Goal: Information Seeking & Learning: Learn about a topic

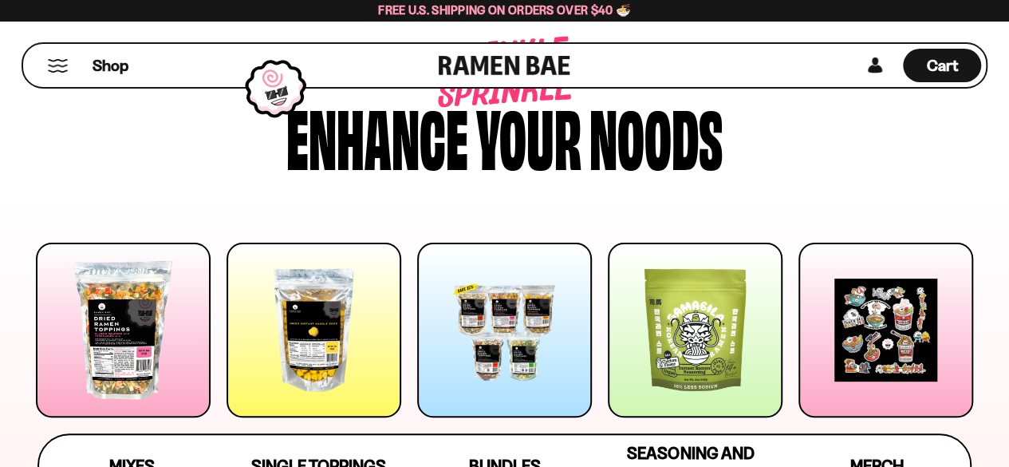
scroll to position [160, 0]
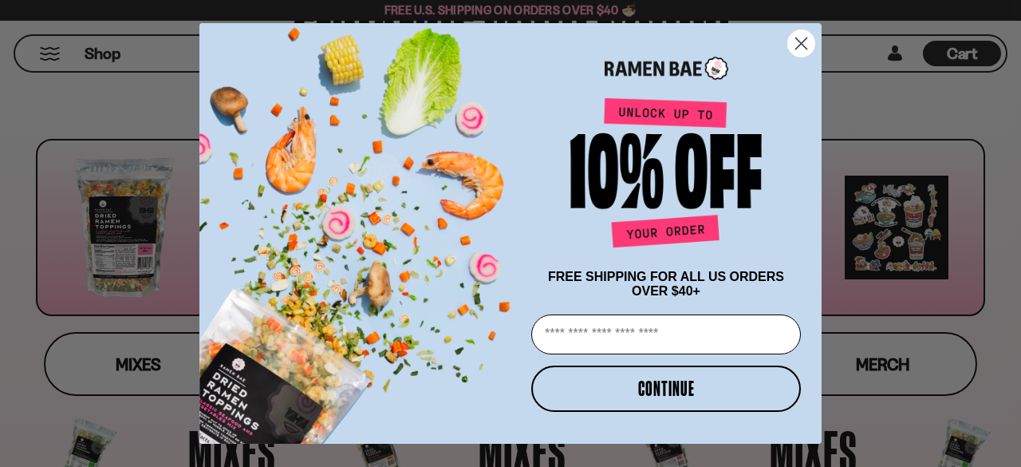
click at [806, 37] on circle "Close dialog" at bounding box center [801, 43] width 26 height 26
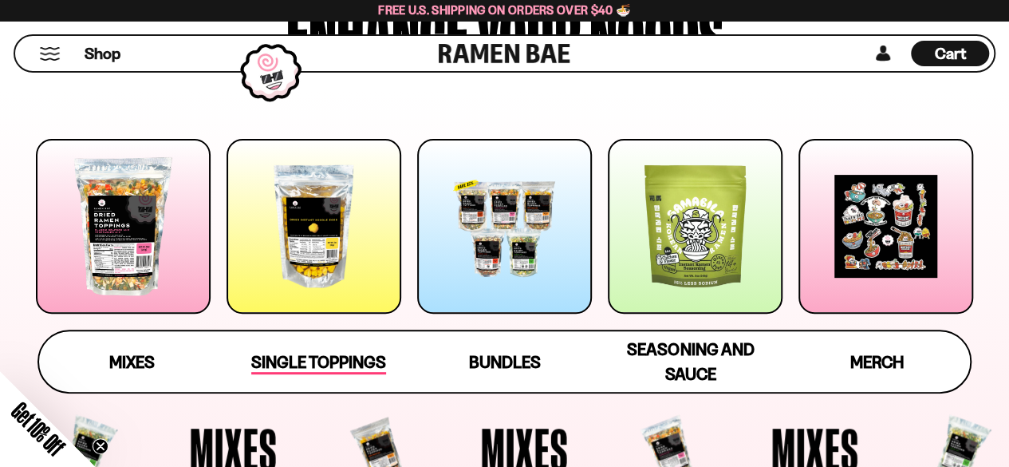
click at [325, 369] on span "Single Toppings" at bounding box center [318, 363] width 135 height 22
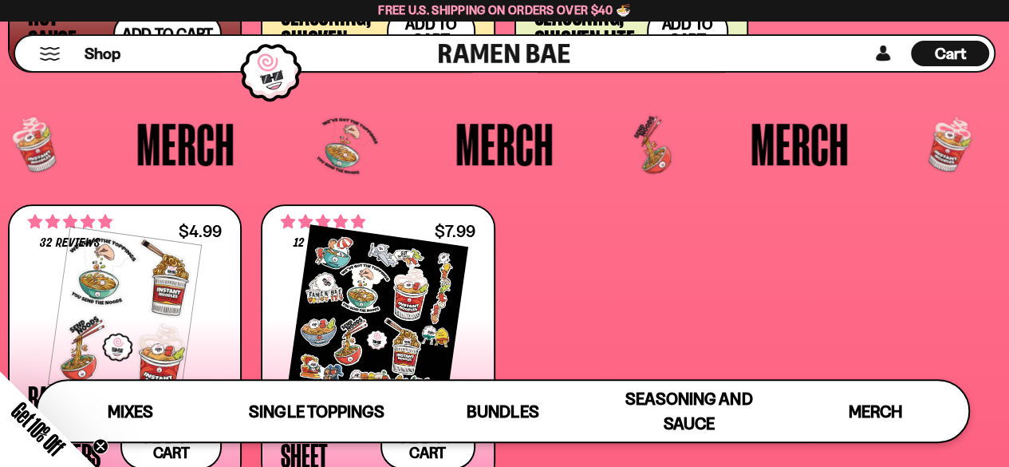
scroll to position [3440, 0]
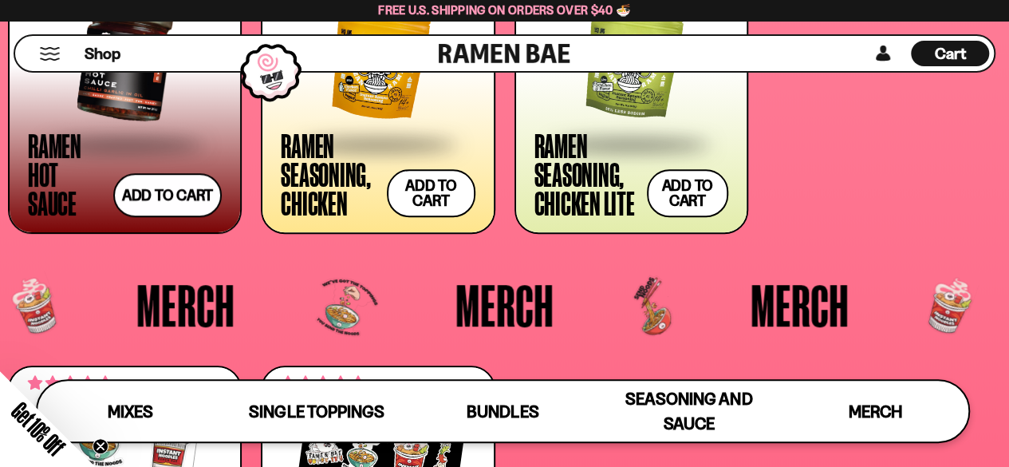
click at [388, 135] on span at bounding box center [378, 144] width 194 height 56
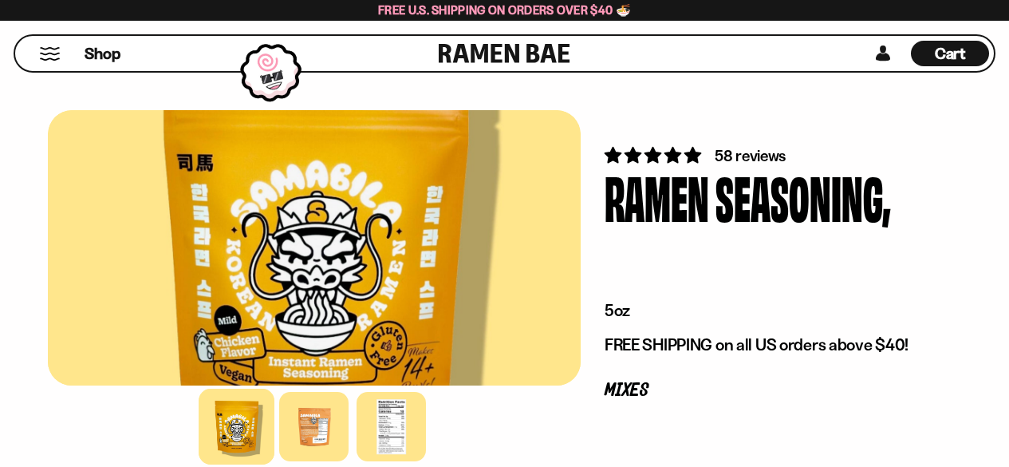
scroll to position [239, 0]
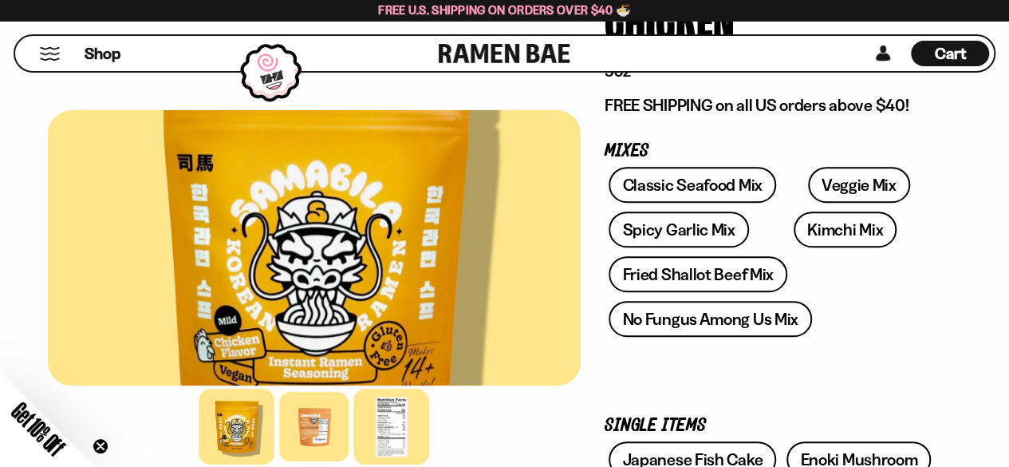
click at [404, 433] on div at bounding box center [392, 427] width 76 height 76
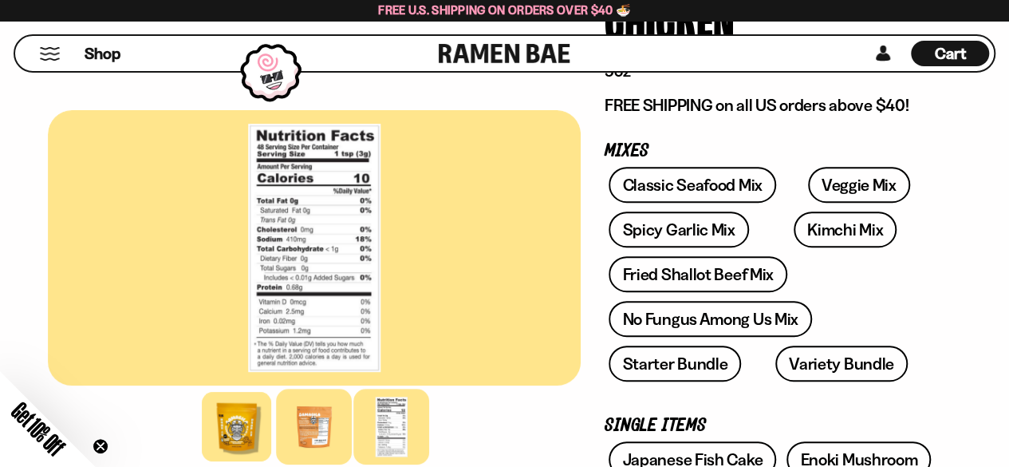
click at [325, 414] on div at bounding box center [315, 427] width 76 height 76
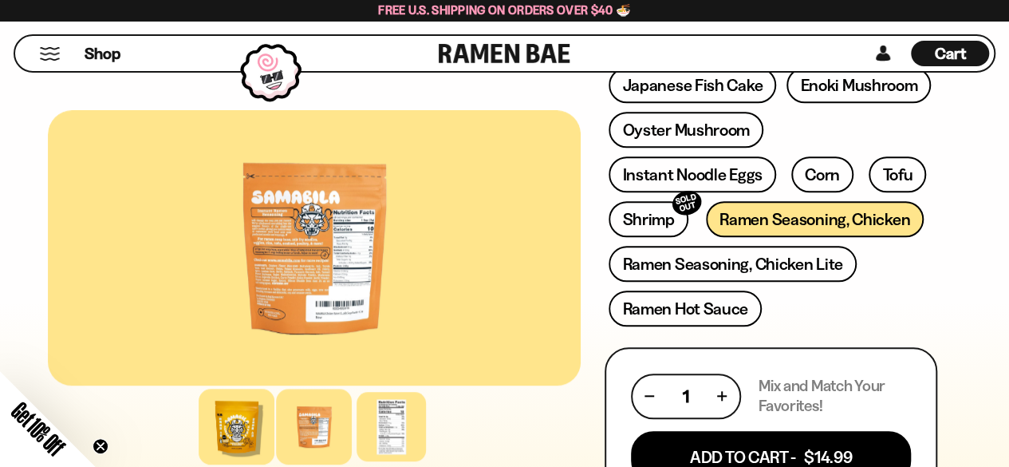
scroll to position [638, 0]
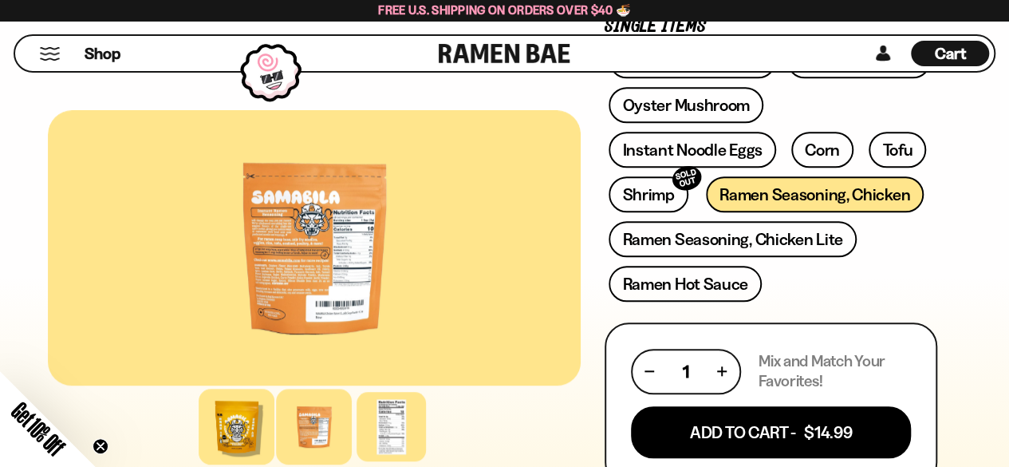
click at [235, 428] on div at bounding box center [237, 427] width 76 height 76
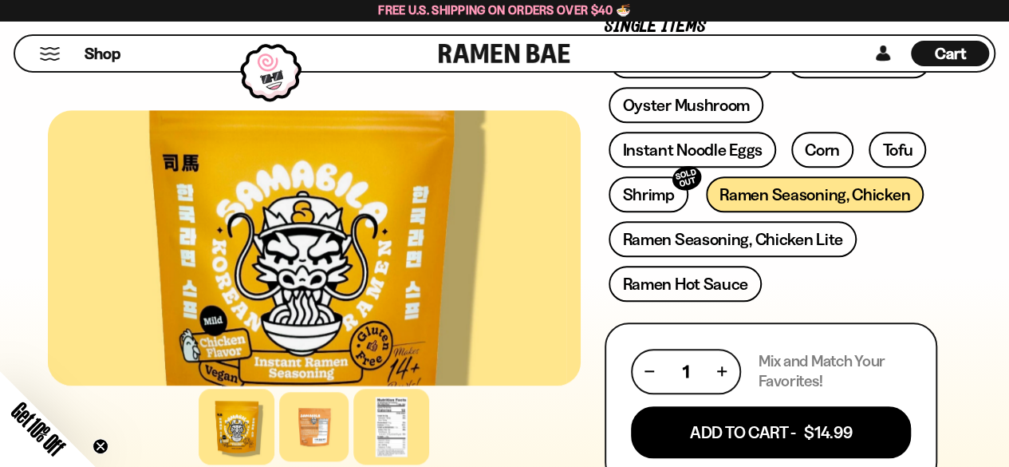
click at [373, 426] on div at bounding box center [392, 427] width 76 height 76
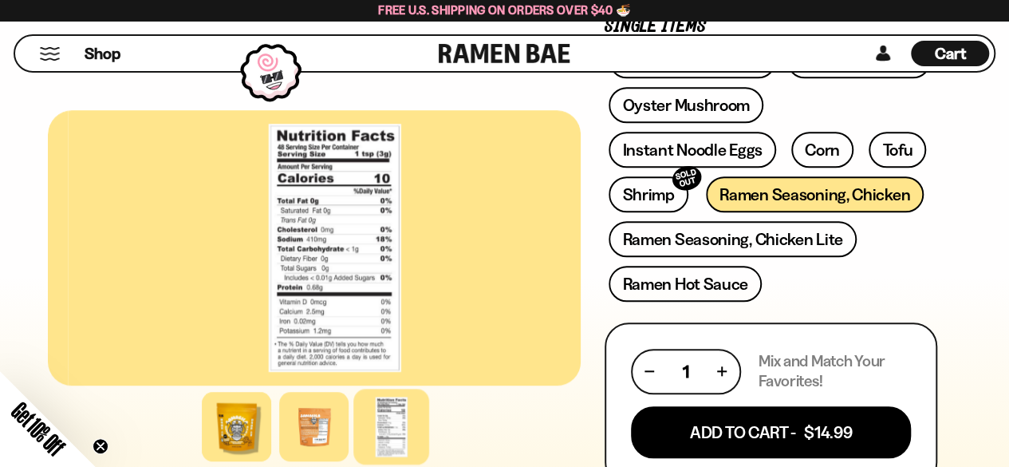
click at [274, 264] on div at bounding box center [334, 247] width 533 height 275
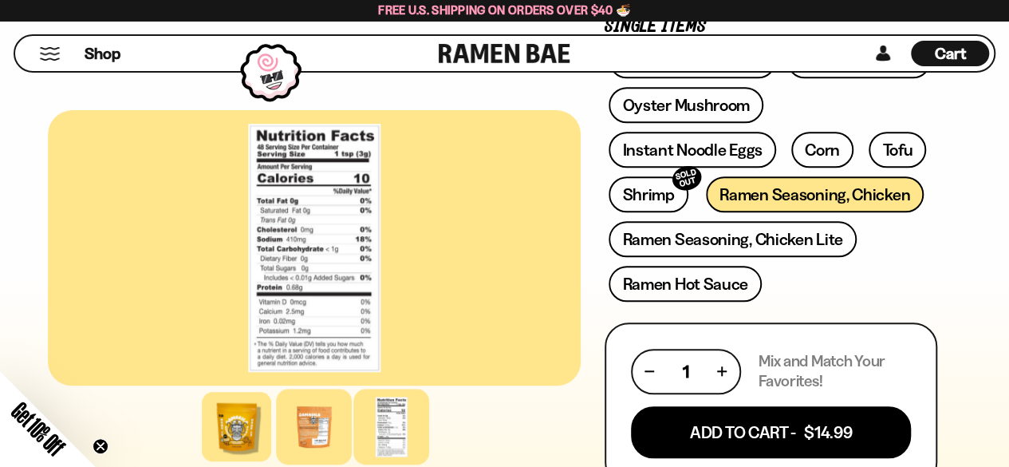
click at [316, 425] on div at bounding box center [315, 427] width 76 height 76
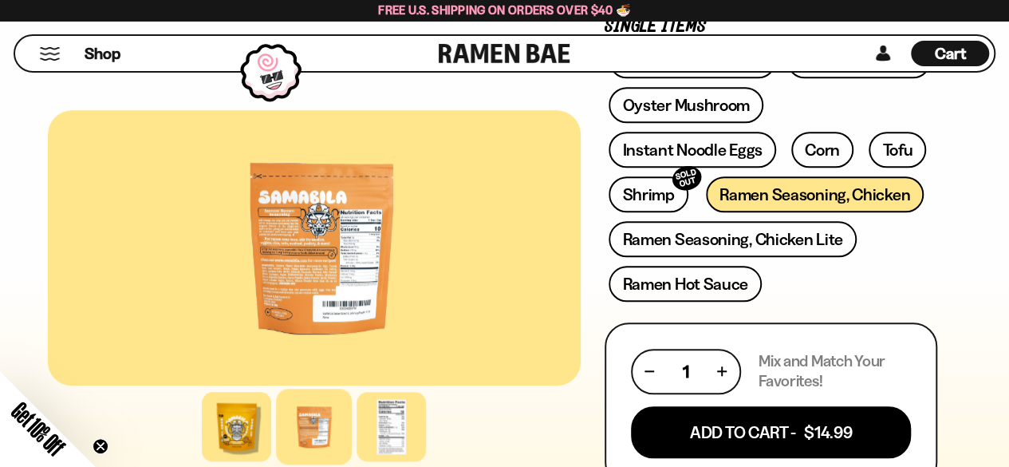
click at [324, 274] on div at bounding box center [321, 247] width 533 height 275
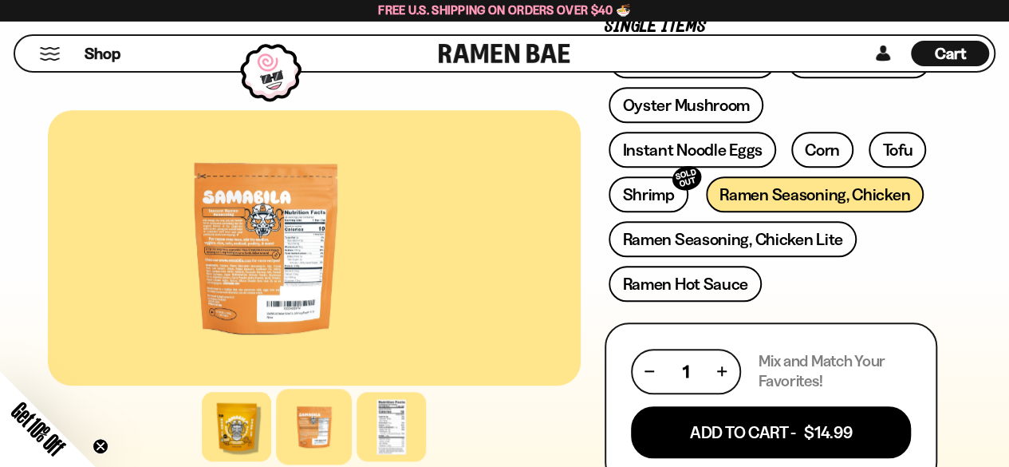
click at [274, 296] on div at bounding box center [265, 247] width 533 height 275
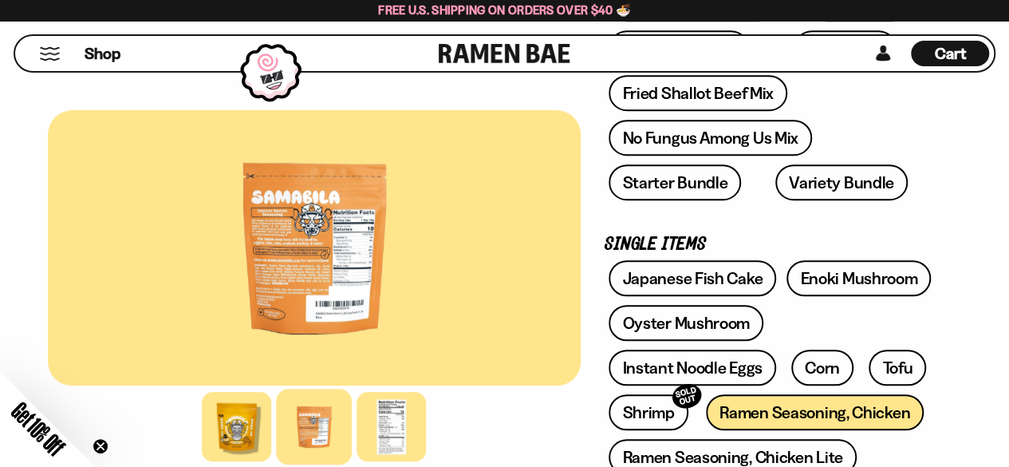
scroll to position [399, 0]
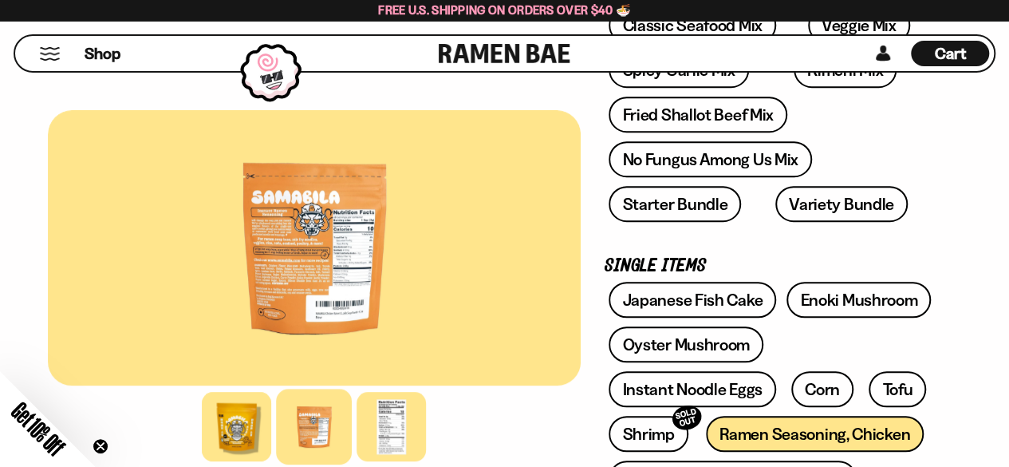
click at [310, 243] on div at bounding box center [314, 247] width 533 height 275
click at [358, 246] on div at bounding box center [314, 247] width 533 height 275
click at [357, 245] on div at bounding box center [314, 247] width 533 height 275
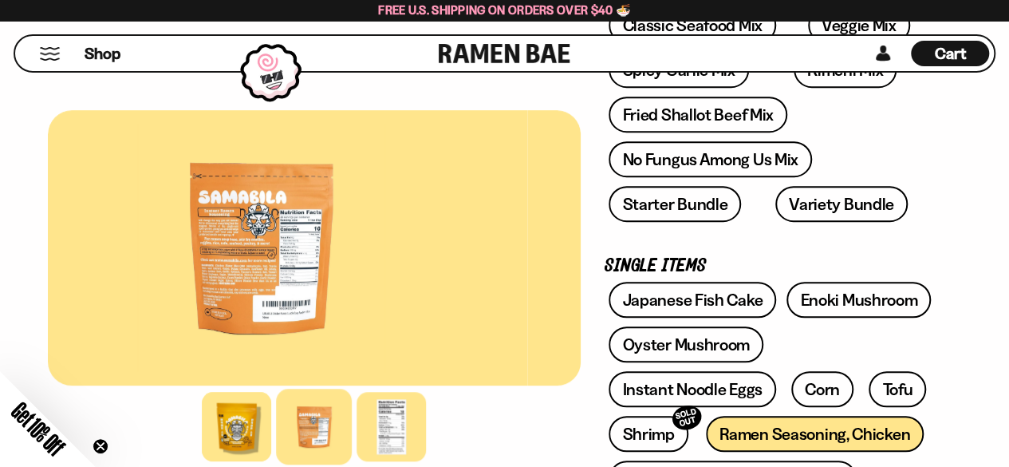
click at [335, 245] on div at bounding box center [260, 247] width 533 height 275
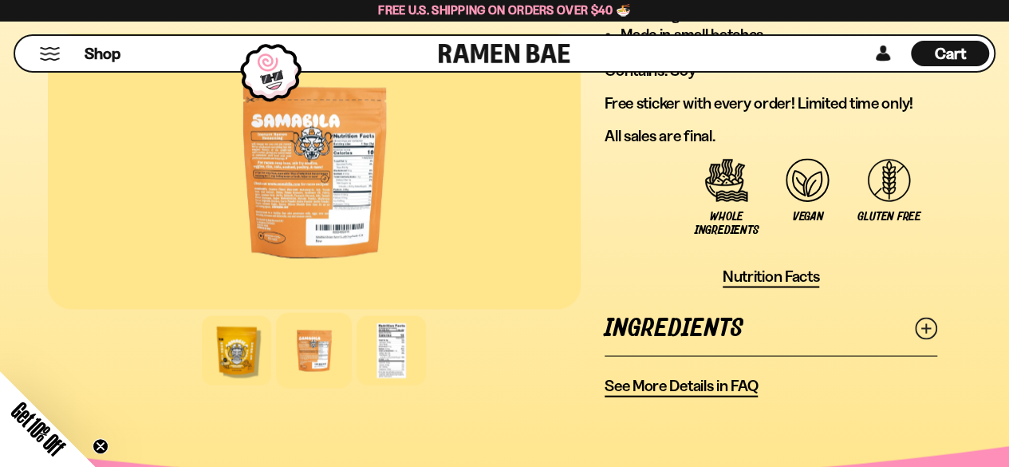
scroll to position [1356, 0]
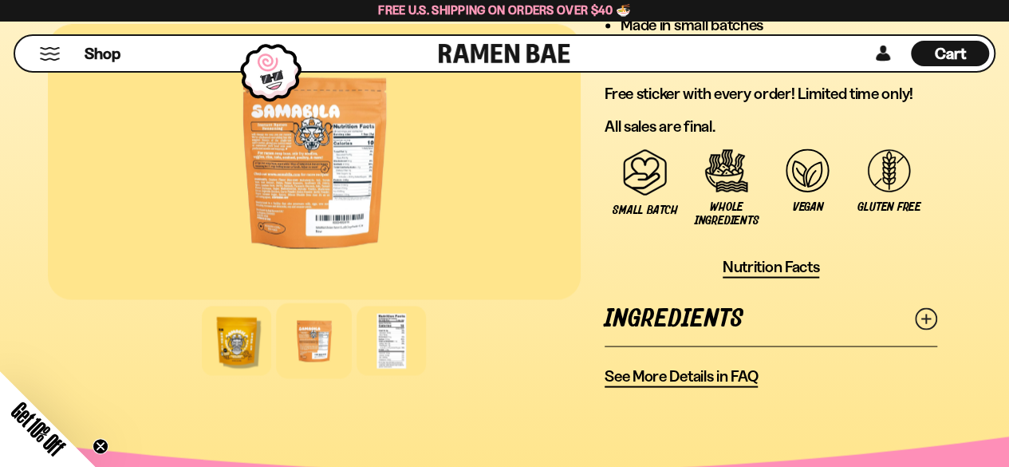
click at [700, 316] on link "Ingredients" at bounding box center [771, 317] width 333 height 55
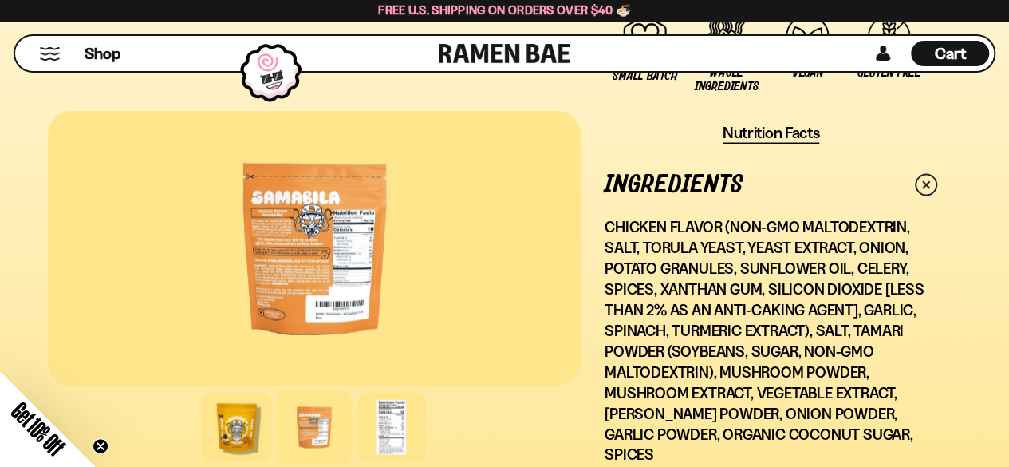
scroll to position [1516, 0]
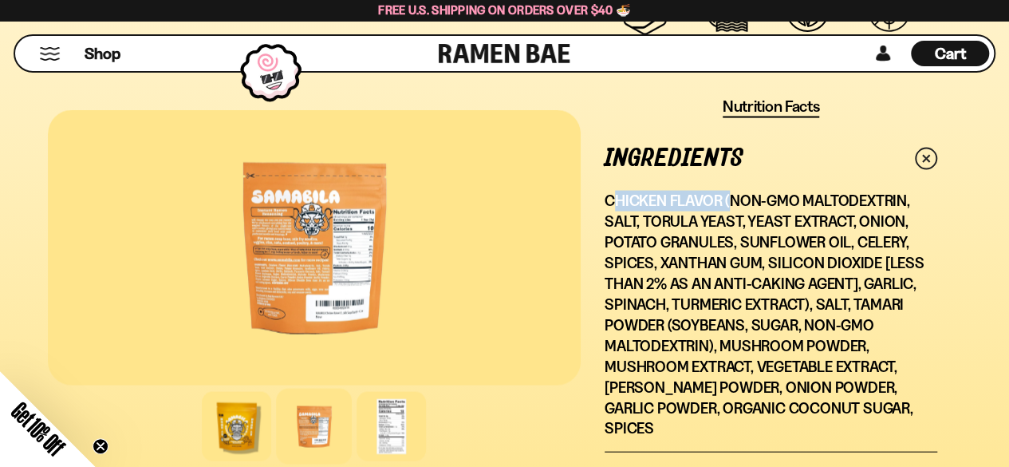
drag, startPoint x: 613, startPoint y: 195, endPoint x: 728, endPoint y: 199, distance: 114.1
click at [728, 199] on p "Chicken Flavor (Non-GMO Maltodextrin, Salt, Torula Yeast, Yeast Extract, Onion,…" at bounding box center [771, 315] width 333 height 248
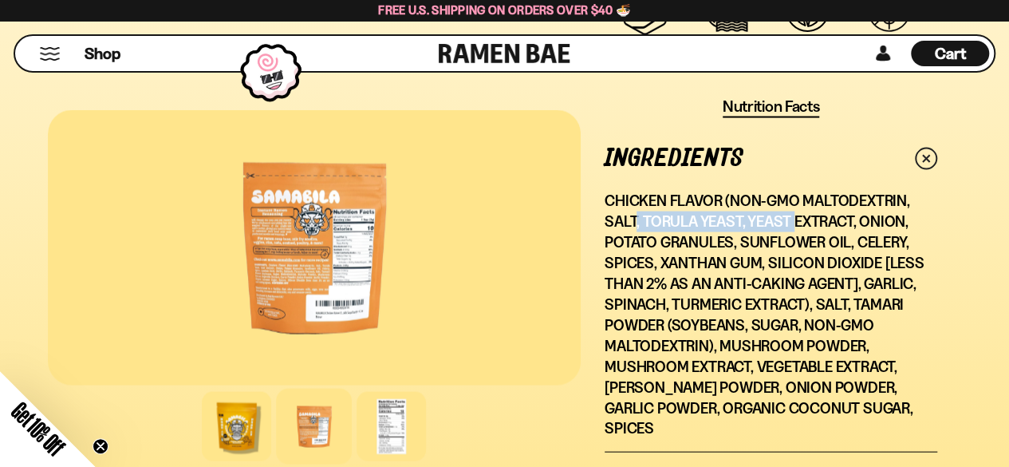
drag, startPoint x: 635, startPoint y: 218, endPoint x: 794, endPoint y: 215, distance: 158.8
click at [794, 215] on p "Chicken Flavor (Non-GMO Maltodextrin, Salt, Torula Yeast, Yeast Extract, Onion,…" at bounding box center [771, 315] width 333 height 248
drag, startPoint x: 598, startPoint y: 247, endPoint x: 639, endPoint y: 242, distance: 41.8
drag, startPoint x: 654, startPoint y: 240, endPoint x: 696, endPoint y: 240, distance: 41.5
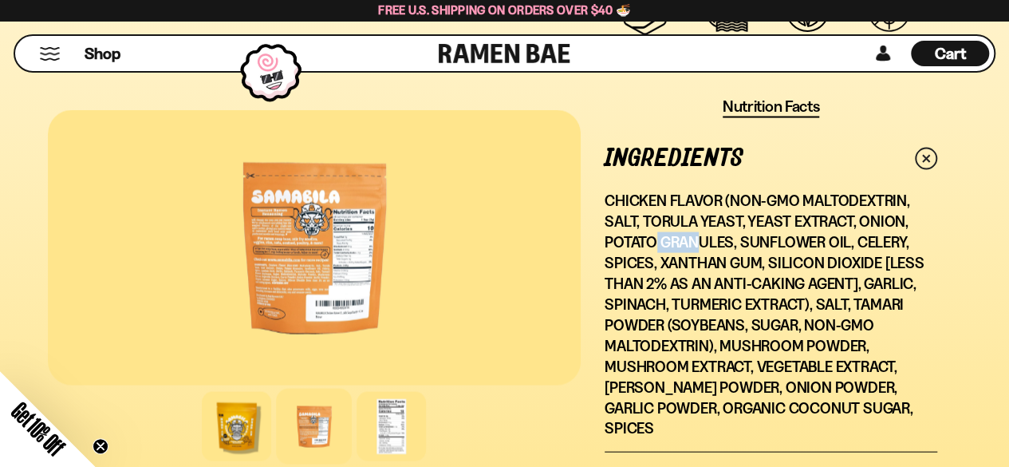
click at [696, 240] on p "Chicken Flavor (Non-GMO Maltodextrin, Salt, Torula Yeast, Yeast Extract, Onion,…" at bounding box center [771, 315] width 333 height 248
drag, startPoint x: 752, startPoint y: 240, endPoint x: 825, endPoint y: 243, distance: 72.7
click at [825, 243] on p "Chicken Flavor (Non-GMO Maltodextrin, Salt, Torula Yeast, Yeast Extract, Onion,…" at bounding box center [771, 315] width 333 height 248
drag, startPoint x: 621, startPoint y: 262, endPoint x: 632, endPoint y: 258, distance: 11.6
click at [632, 258] on p "Chicken Flavor (Non-GMO Maltodextrin, Salt, Torula Yeast, Yeast Extract, Onion,…" at bounding box center [771, 315] width 333 height 248
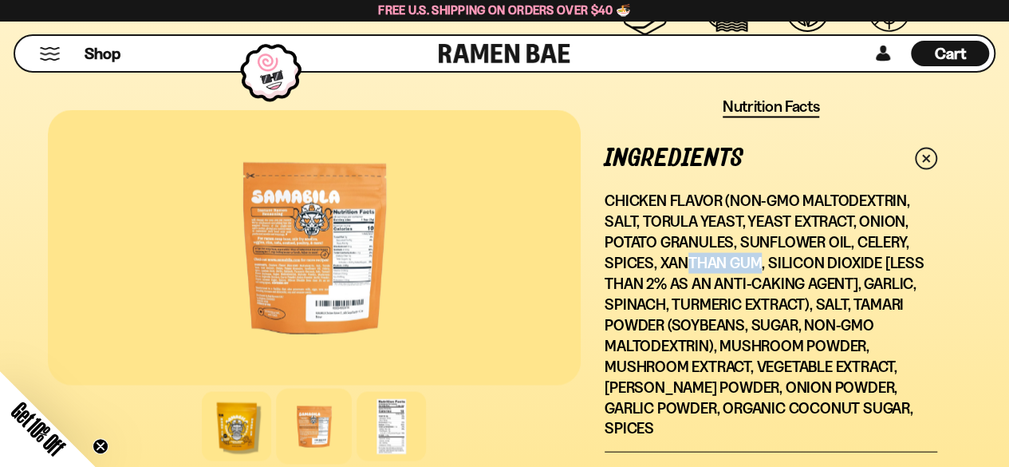
drag, startPoint x: 684, startPoint y: 262, endPoint x: 752, endPoint y: 270, distance: 68.3
click at [759, 266] on p "Chicken Flavor (Non-GMO Maltodextrin, Salt, Torula Yeast, Yeast Extract, Onion,…" at bounding box center [771, 315] width 333 height 248
drag, startPoint x: 702, startPoint y: 286, endPoint x: 743, endPoint y: 290, distance: 40.8
click at [743, 290] on p "Chicken Flavor (Non-GMO Maltodextrin, Salt, Torula Yeast, Yeast Extract, Onion,…" at bounding box center [771, 315] width 333 height 248
drag, startPoint x: 649, startPoint y: 302, endPoint x: 708, endPoint y: 302, distance: 59.8
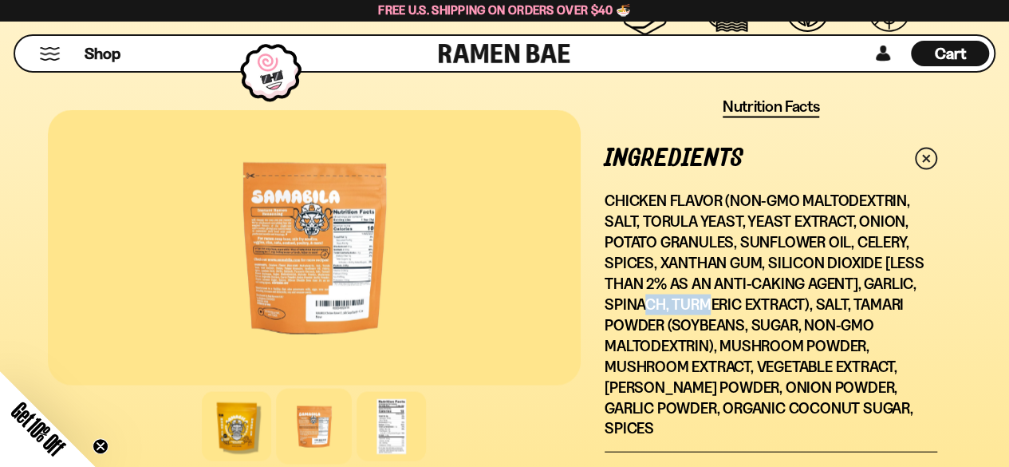
click at [708, 302] on p "Chicken Flavor (Non-GMO Maltodextrin, Salt, Torula Yeast, Yeast Extract, Onion,…" at bounding box center [771, 315] width 333 height 248
click at [780, 337] on p "Chicken Flavor (Non-GMO Maltodextrin, Salt, Torula Yeast, Yeast Extract, Onion,…" at bounding box center [771, 315] width 333 height 248
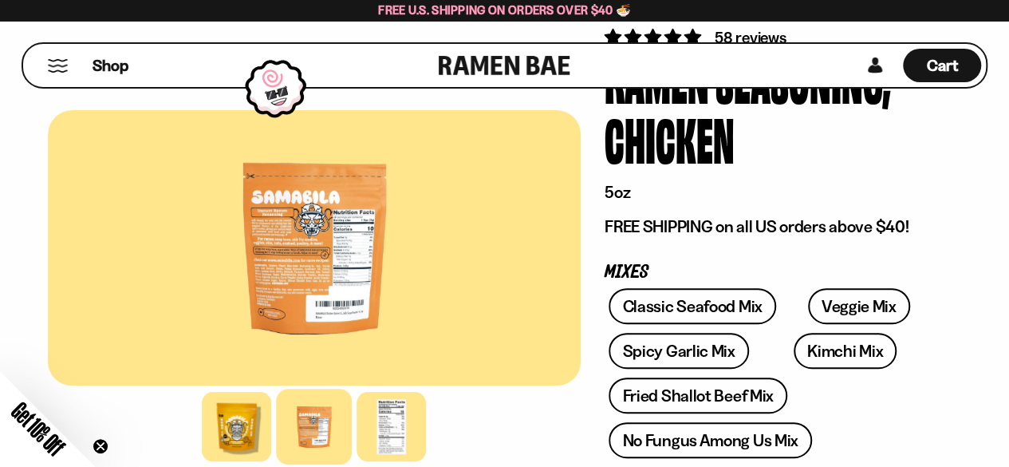
scroll to position [80, 0]
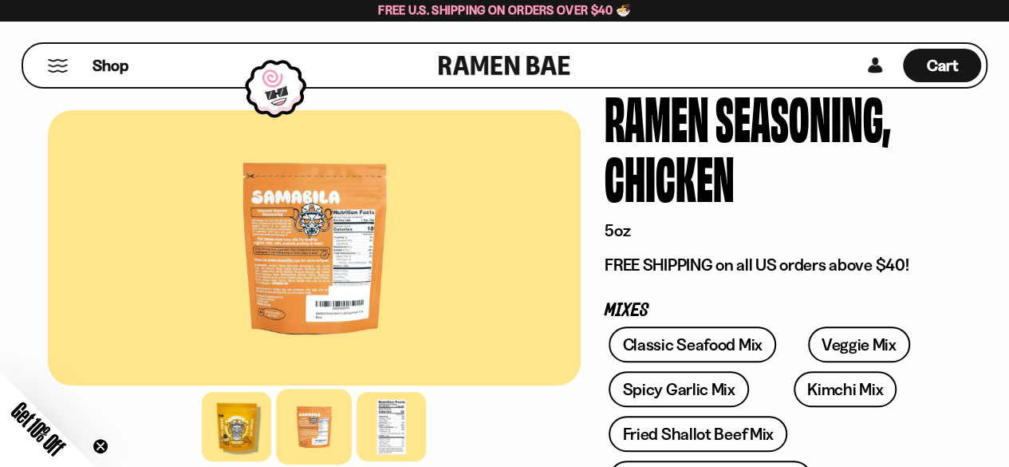
click at [491, 71] on link at bounding box center [505, 65] width 132 height 43
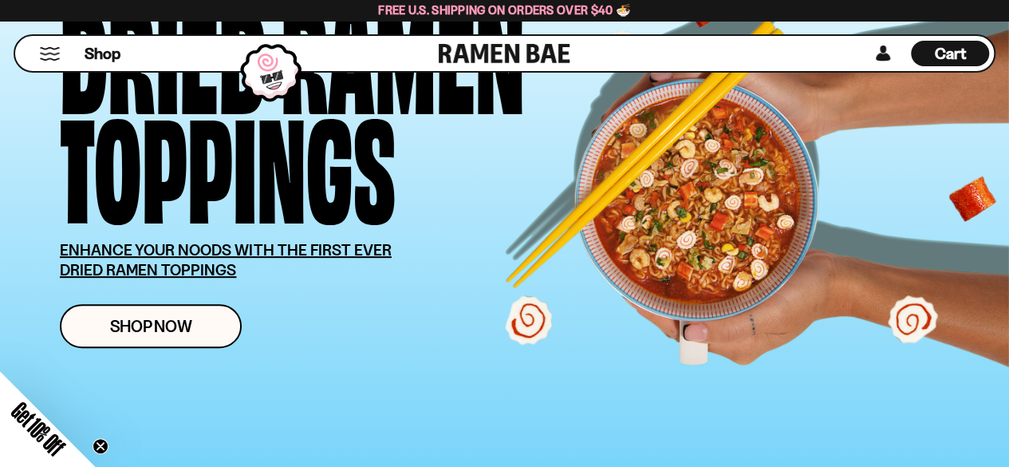
scroll to position [239, 0]
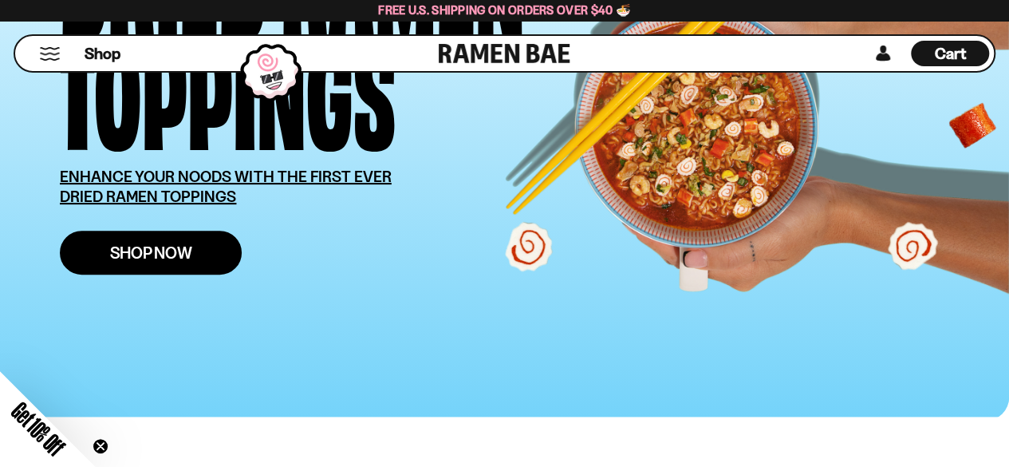
click at [211, 231] on link "Shop Now" at bounding box center [151, 253] width 182 height 44
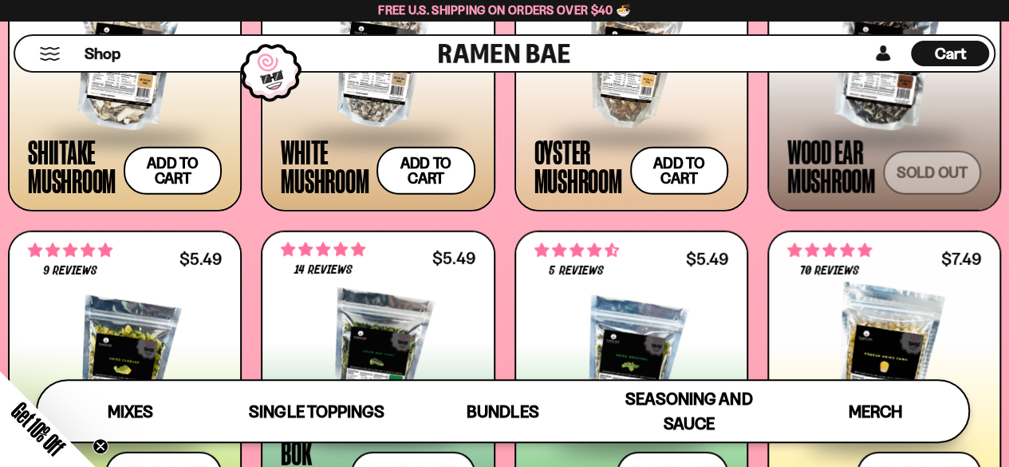
scroll to position [2154, 0]
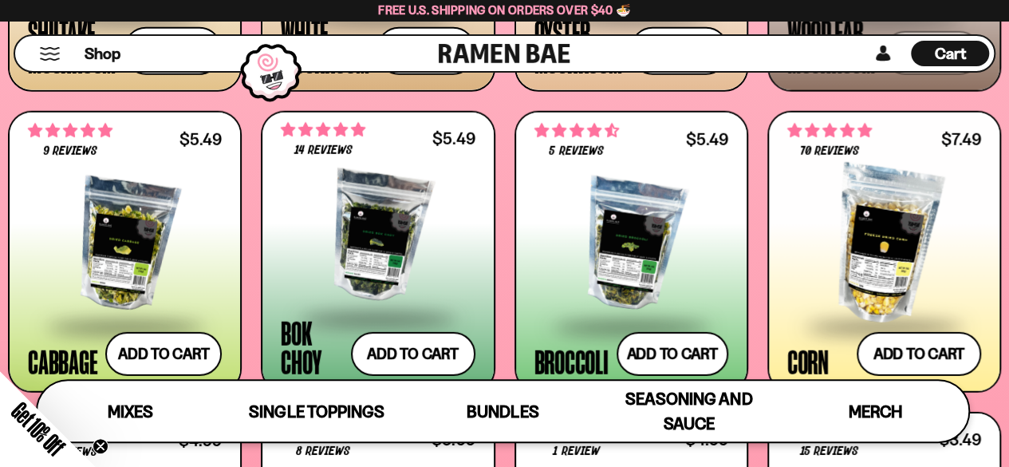
click at [806, 221] on div at bounding box center [884, 245] width 194 height 160
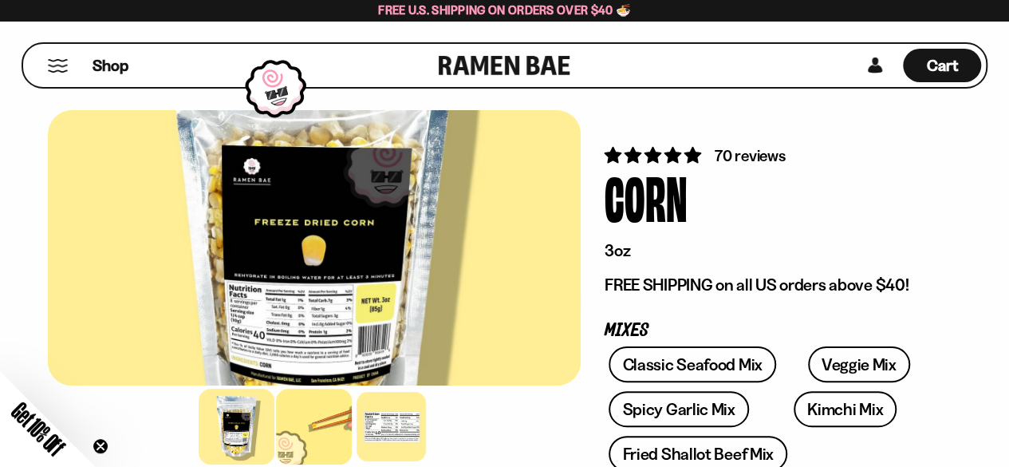
click at [329, 411] on div at bounding box center [315, 427] width 76 height 76
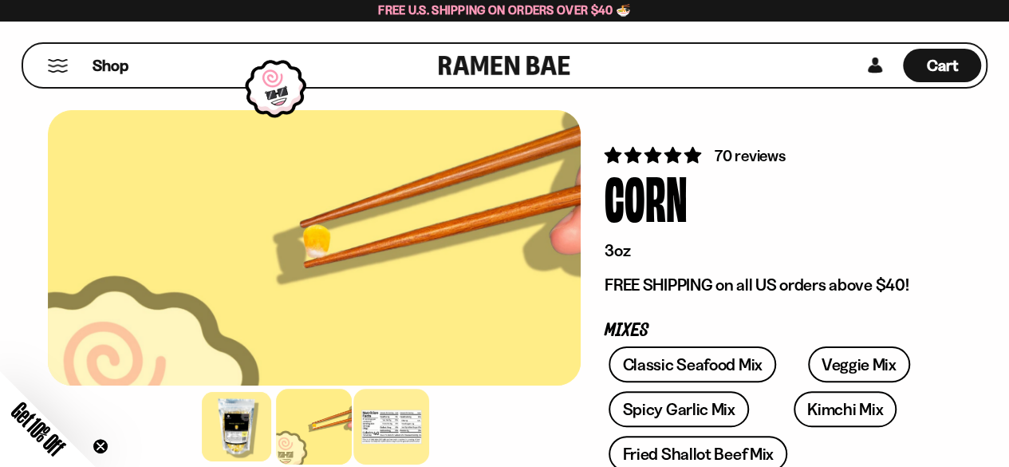
click at [391, 409] on div at bounding box center [392, 427] width 76 height 76
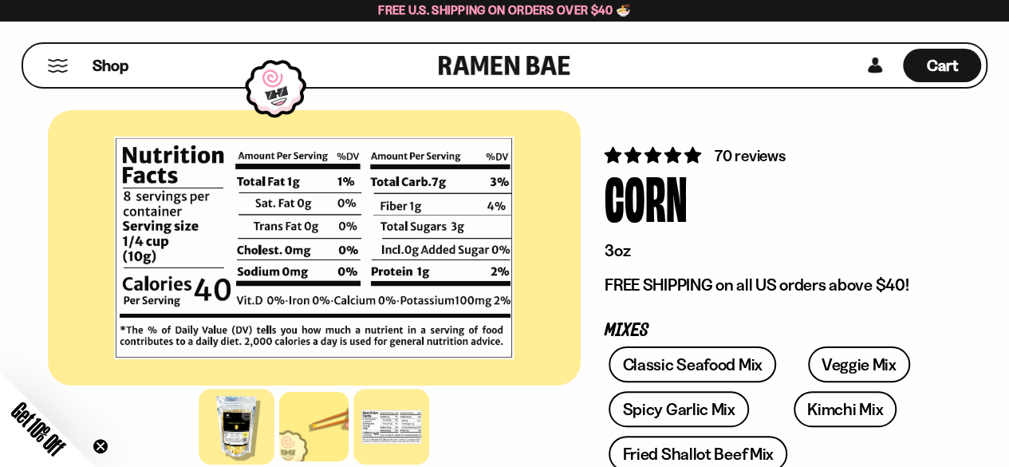
click at [260, 403] on div at bounding box center [237, 427] width 76 height 76
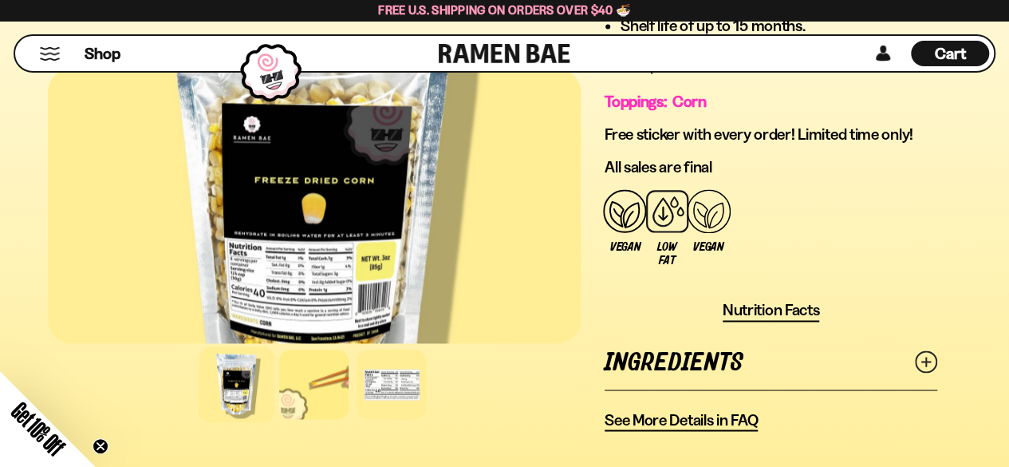
scroll to position [1276, 0]
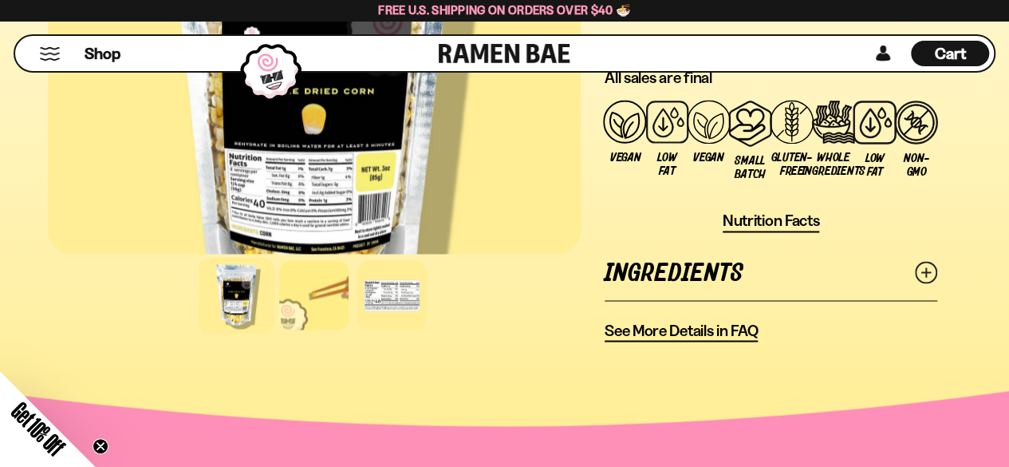
click at [913, 273] on link "Ingredients" at bounding box center [771, 272] width 333 height 55
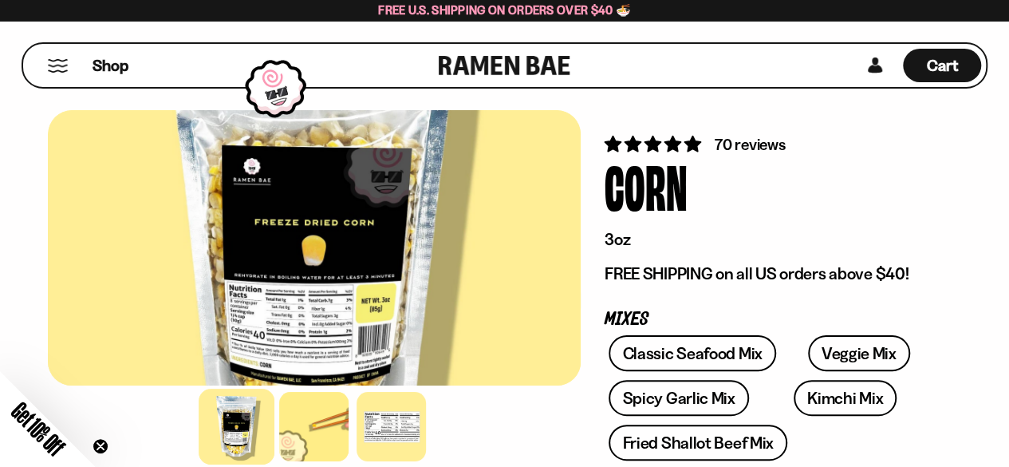
scroll to position [0, 0]
